Goal: Check status: Check status

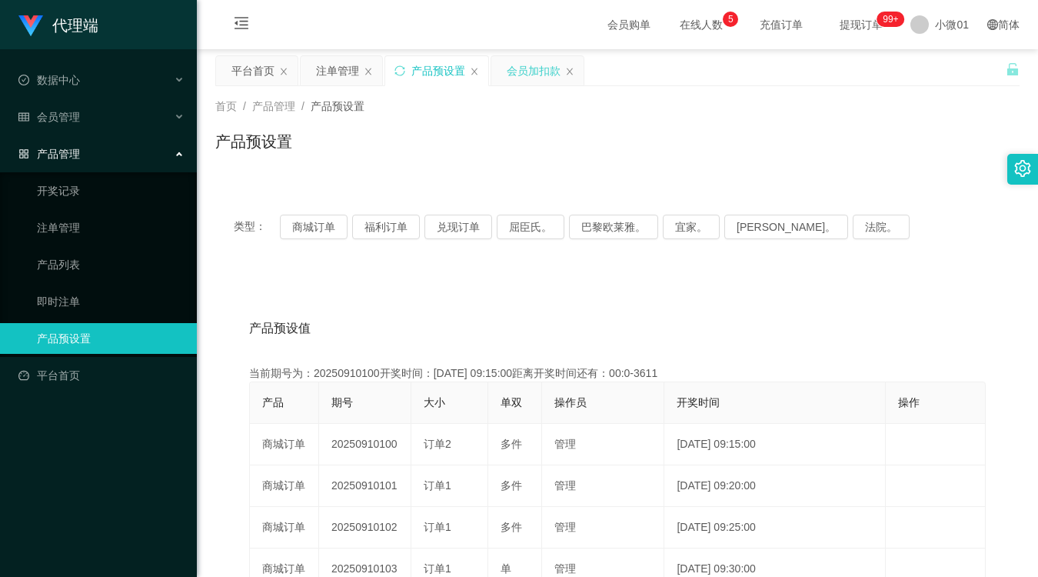
click at [551, 71] on div "会员加扣款" at bounding box center [534, 70] width 54 height 29
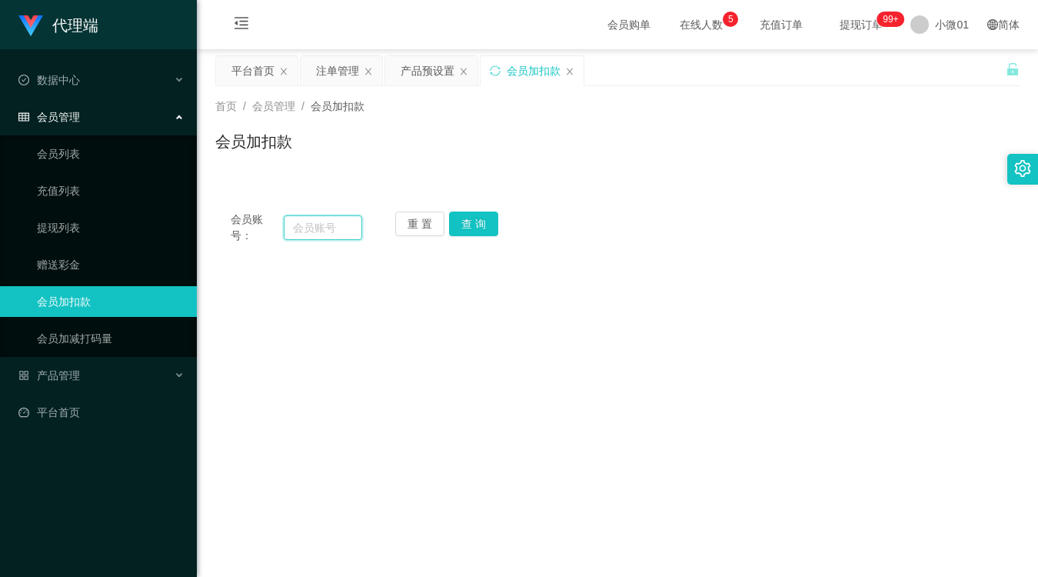
click at [320, 224] on input "text" at bounding box center [323, 227] width 78 height 25
paste input "Wingsing9900"
drag, startPoint x: 473, startPoint y: 223, endPoint x: 537, endPoint y: 208, distance: 65.5
click at [473, 223] on button "查 询" at bounding box center [473, 223] width 49 height 25
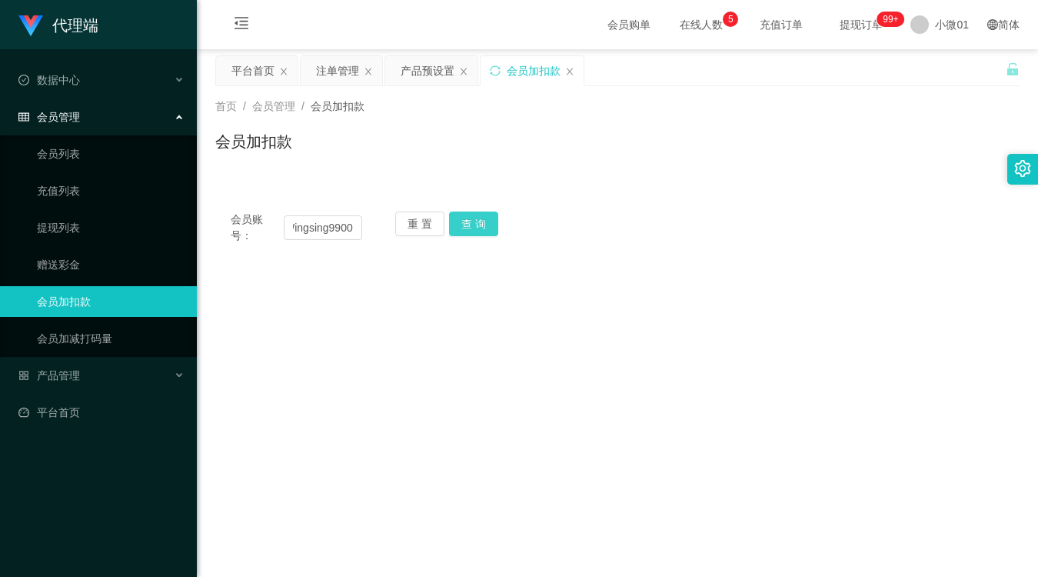
scroll to position [0, 0]
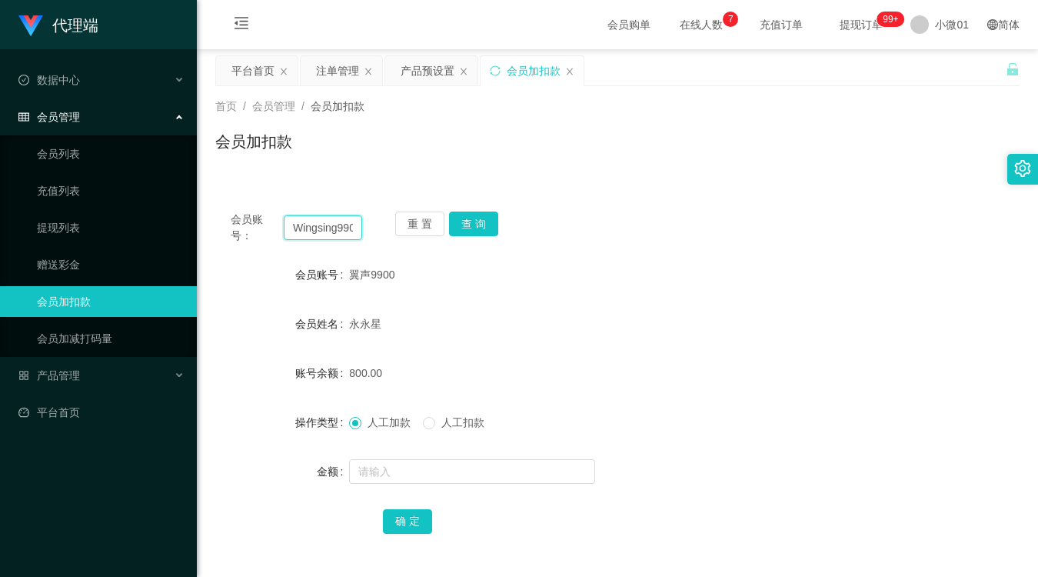
click at [354, 231] on input "Wingsing9900" at bounding box center [323, 227] width 78 height 25
paste input "EddySim1"
type input "EddySim1"
click at [482, 224] on button "查 询" at bounding box center [473, 223] width 49 height 25
drag, startPoint x: 675, startPoint y: 318, endPoint x: 1033, endPoint y: 37, distance: 454.5
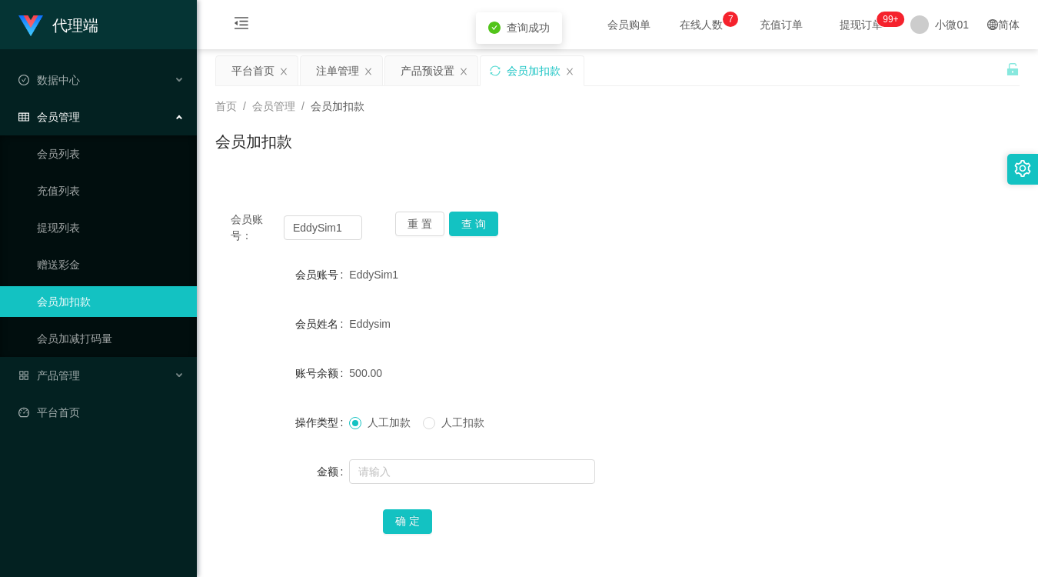
click at [689, 309] on div "Eddysim" at bounding box center [583, 323] width 469 height 31
click at [434, 71] on div "产品预设置" at bounding box center [428, 70] width 54 height 29
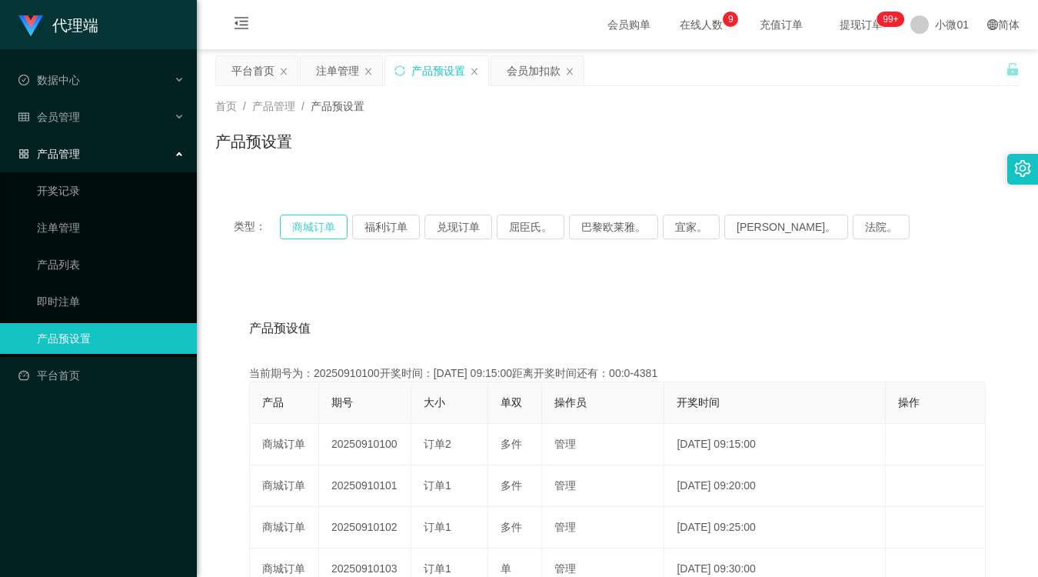
click at [318, 232] on button "商城订单" at bounding box center [314, 227] width 68 height 25
click at [324, 231] on button "商城订单" at bounding box center [314, 227] width 68 height 25
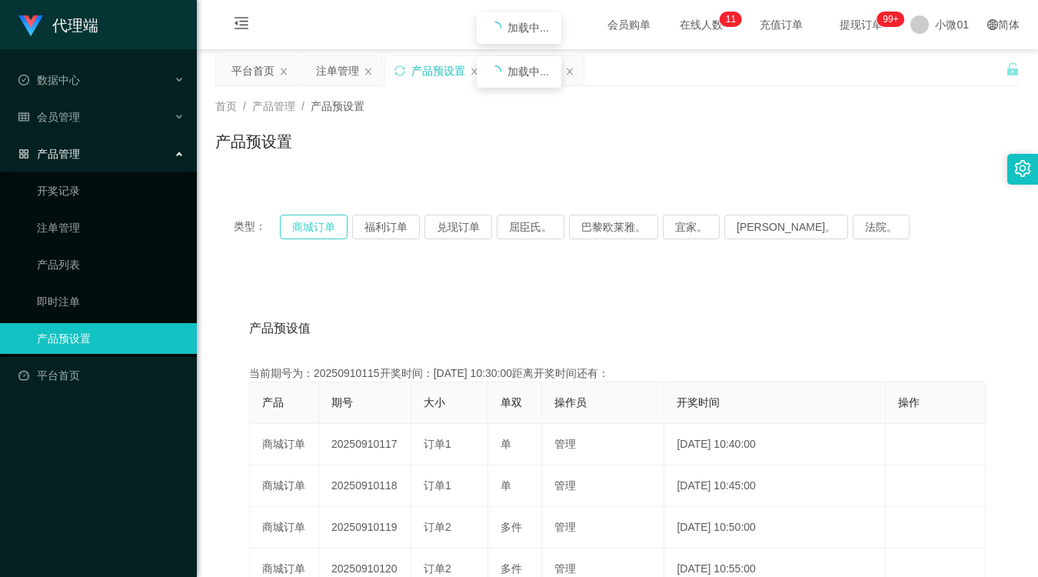
type button "k3wph"
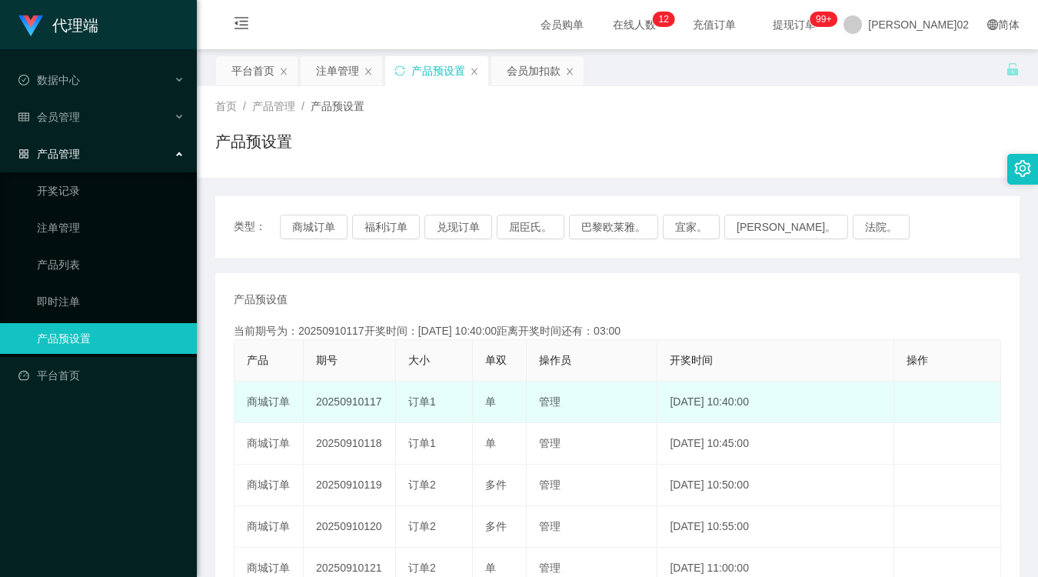
click at [369, 401] on td "20250910117" at bounding box center [350, 402] width 92 height 42
copy td "20250910117"
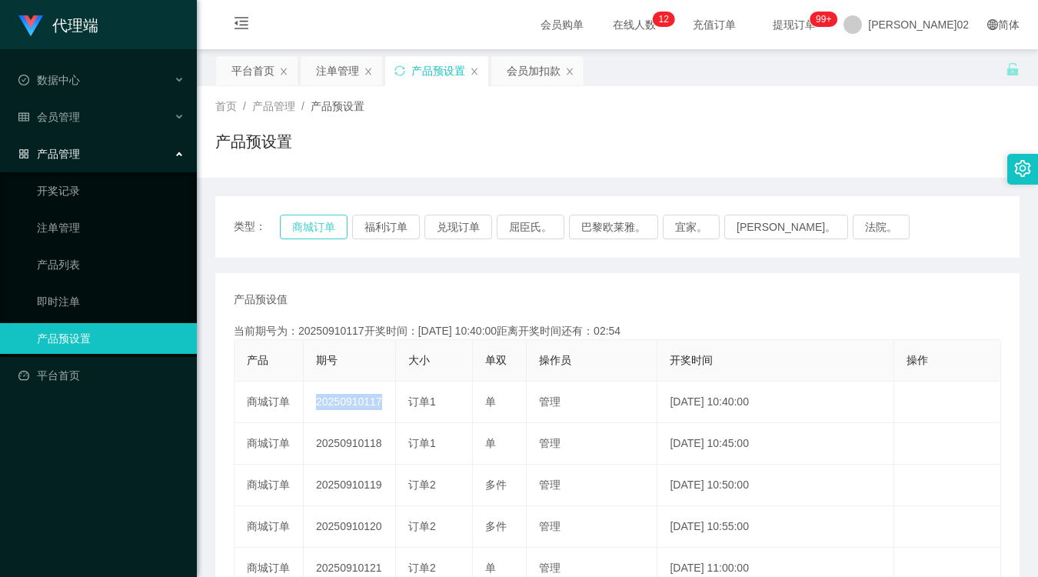
click at [310, 223] on button "商城订单" at bounding box center [314, 227] width 68 height 25
drag, startPoint x: 332, startPoint y: 241, endPoint x: 329, endPoint y: 233, distance: 8.3
click at [329, 233] on div "类型： 商城订单 福利订单 兑现订单 屈臣氏。 巴黎欧莱雅。 宜家。 [PERSON_NAME]。 法院。" at bounding box center [617, 227] width 804 height 62
click at [329, 232] on button "商城订单" at bounding box center [314, 227] width 68 height 25
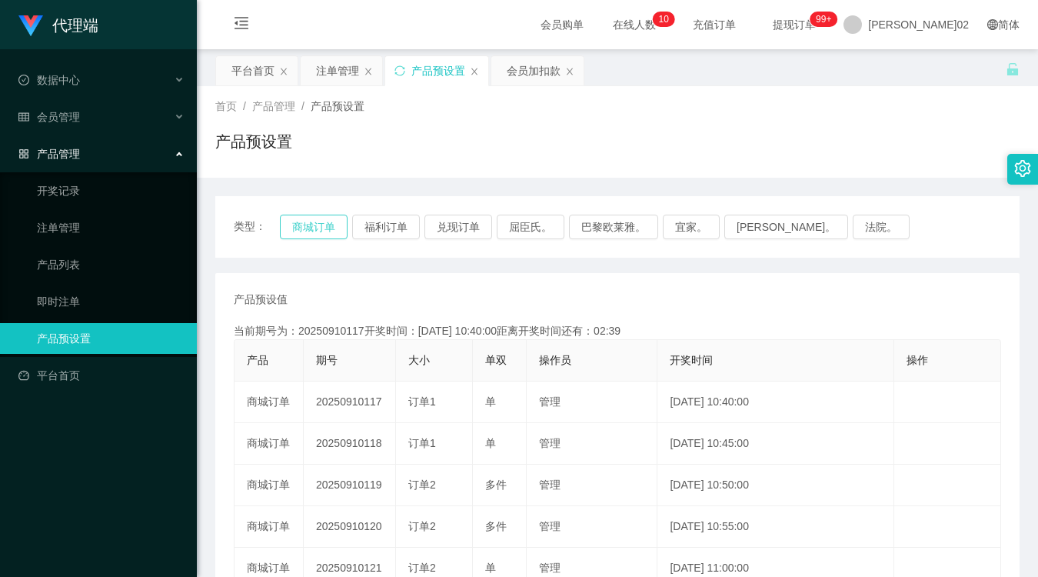
click at [329, 232] on button "商城订单" at bounding box center [314, 227] width 68 height 25
